Goal: Check status: Check status

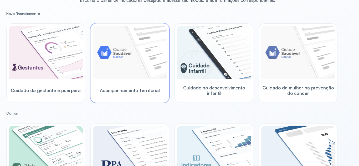
scroll to position [53, 0]
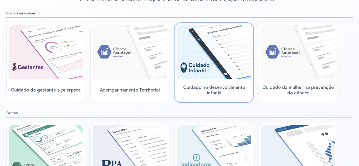
click at [225, 66] on img at bounding box center [214, 52] width 74 height 54
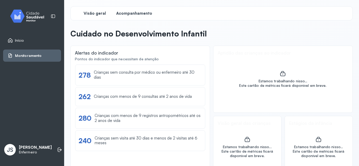
click at [134, 12] on span "Acompanhamento" at bounding box center [134, 13] width 36 height 5
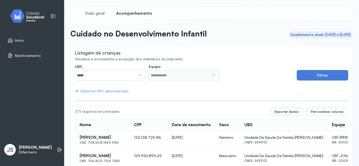
click at [141, 76] on div at bounding box center [138, 75] width 7 height 11
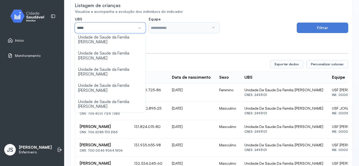
scroll to position [53, 0]
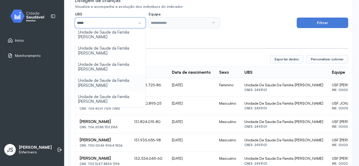
type input "*****"
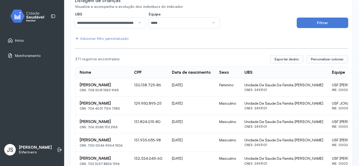
click at [215, 24] on div "*****" at bounding box center [184, 23] width 71 height 11
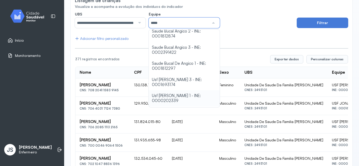
scroll to position [41, 0]
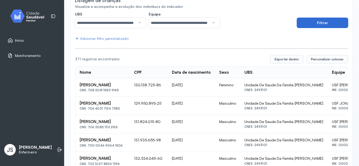
click at [330, 19] on button "Filtrar" at bounding box center [322, 23] width 51 height 11
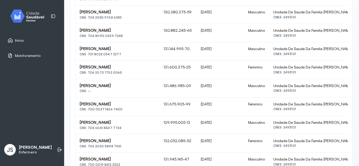
scroll to position [225, 0]
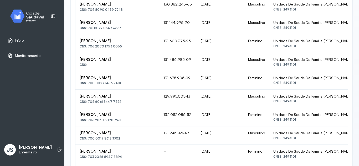
drag, startPoint x: 79, startPoint y: 88, endPoint x: 113, endPoint y: 87, distance: 33.4
click at [113, 71] on td "[PERSON_NAME] CNS: --" at bounding box center [117, 62] width 84 height 18
copy div "[PERSON_NAME]"
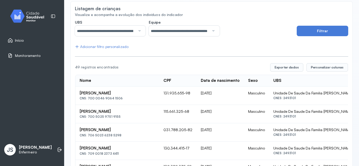
scroll to position [0, 0]
